Goal: Transaction & Acquisition: Purchase product/service

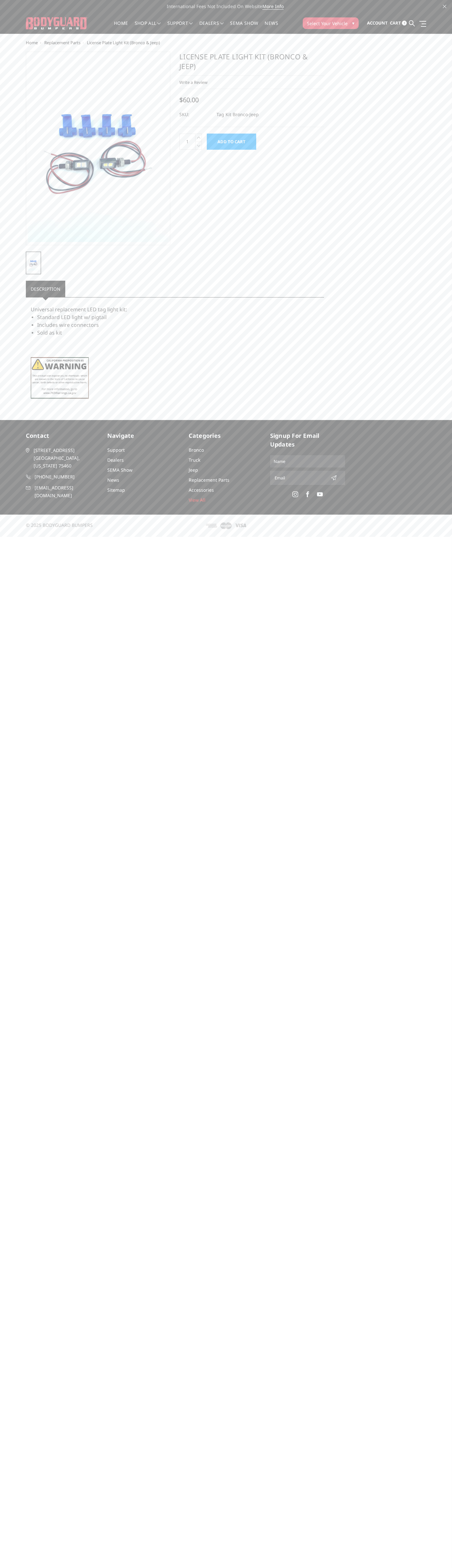
click at [398, 23] on span "Cart" at bounding box center [395, 23] width 11 height 6
click at [380, 81] on link "View Cart" at bounding box center [380, 80] width 46 height 13
